Goal: Information Seeking & Learning: Check status

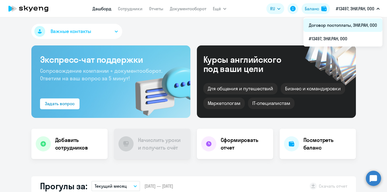
click at [343, 25] on li "Договор постоплаты, ЭНИ.РАН, ООО" at bounding box center [342, 25] width 79 height 14
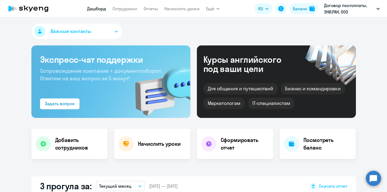
select select "30"
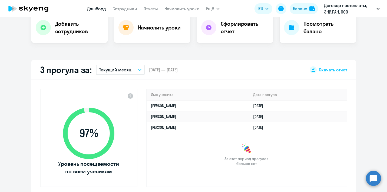
scroll to position [117, 0]
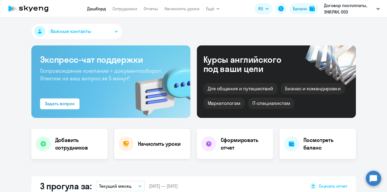
select select "30"
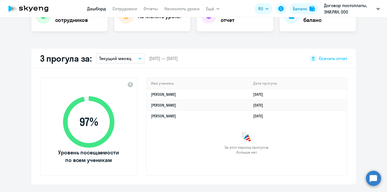
scroll to position [131, 0]
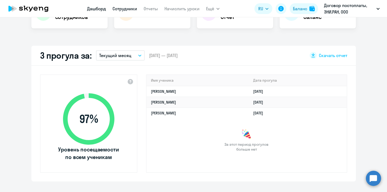
click at [127, 10] on link "Сотрудники" at bounding box center [124, 8] width 25 height 5
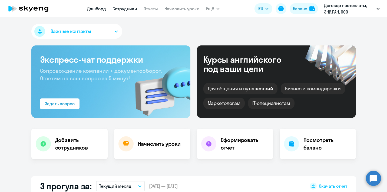
select select "30"
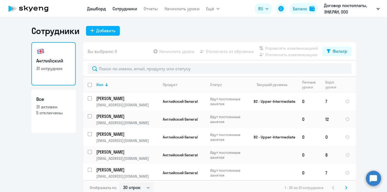
click at [100, 9] on link "Дашборд" at bounding box center [96, 8] width 19 height 5
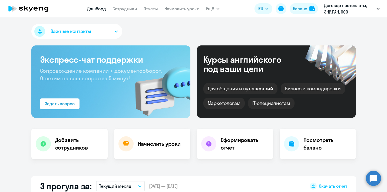
select select "30"
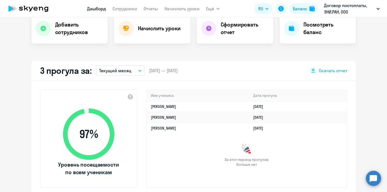
scroll to position [176, 0]
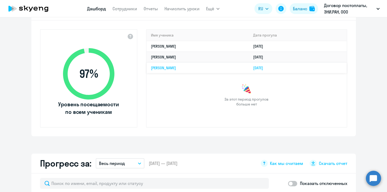
click at [158, 69] on link "[PERSON_NAME]" at bounding box center [163, 67] width 25 height 5
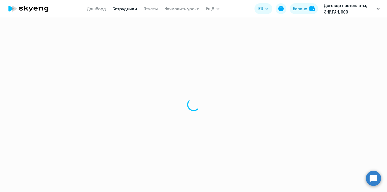
select select "english"
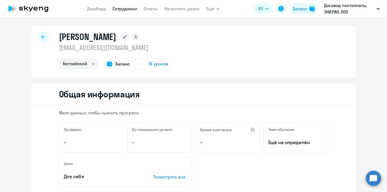
click at [125, 10] on link "Сотрудники" at bounding box center [124, 8] width 25 height 5
select select "30"
